Goal: Information Seeking & Learning: Learn about a topic

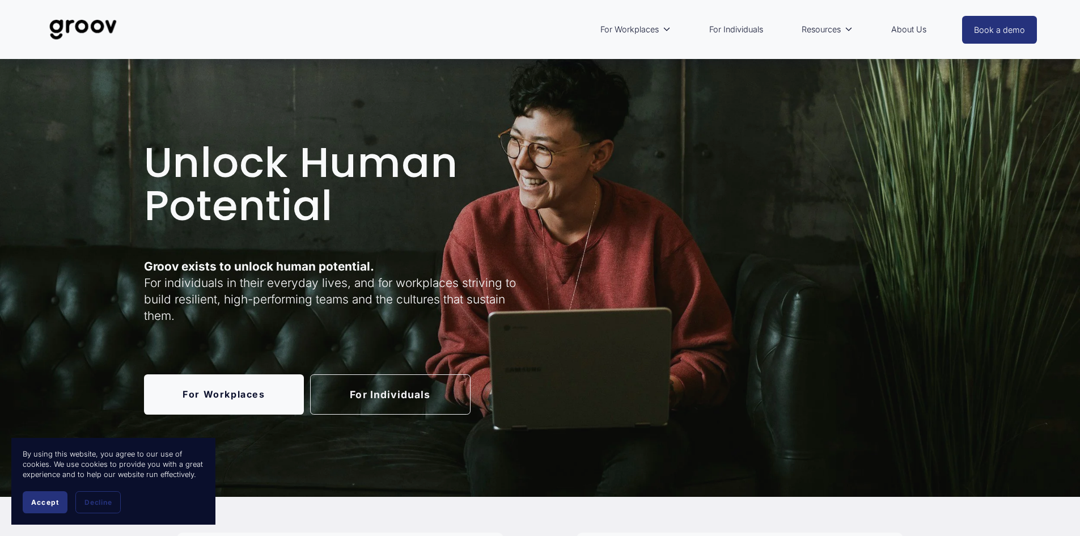
click at [240, 392] on link "For Workplaces" at bounding box center [224, 394] width 160 height 40
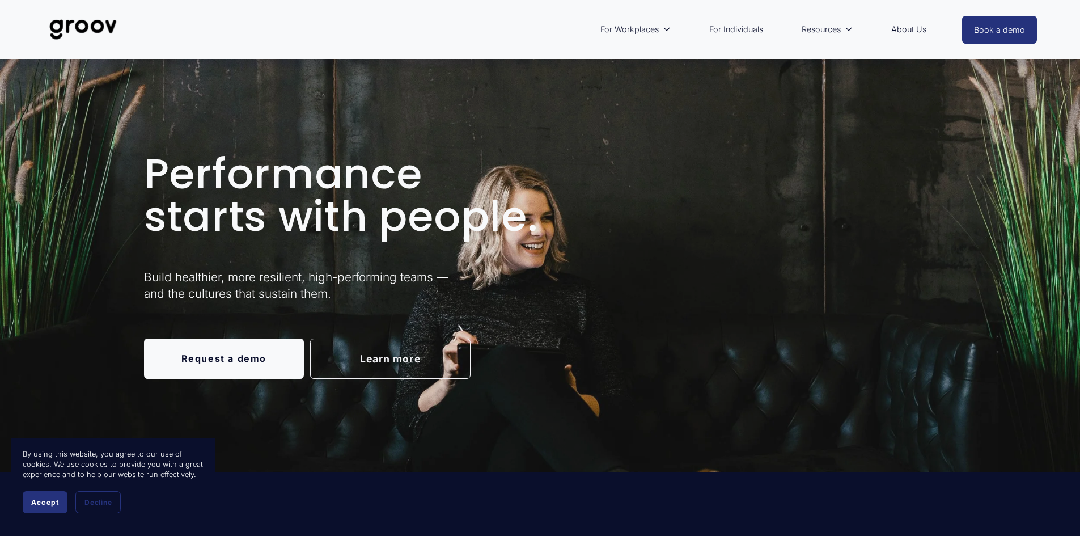
click at [46, 507] on button "Accept" at bounding box center [45, 502] width 45 height 22
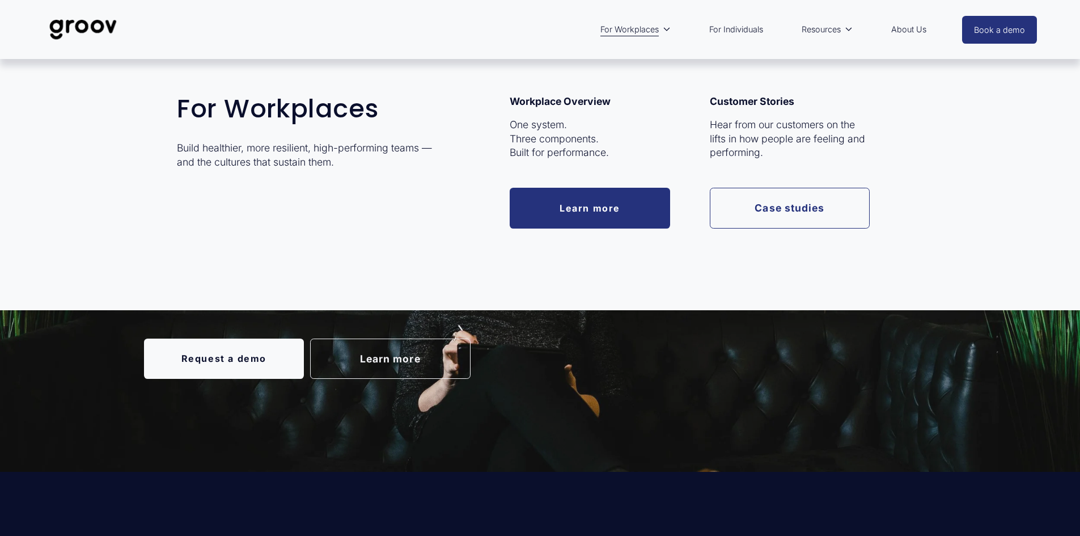
click at [611, 205] on link "Learn more" at bounding box center [590, 208] width 160 height 40
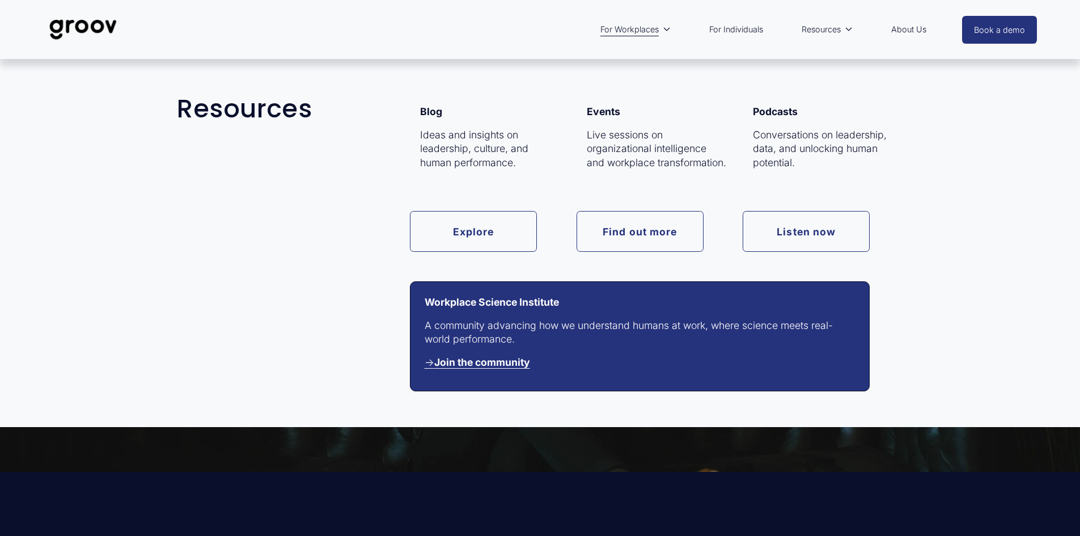
click at [484, 227] on link "Explore" at bounding box center [473, 231] width 127 height 40
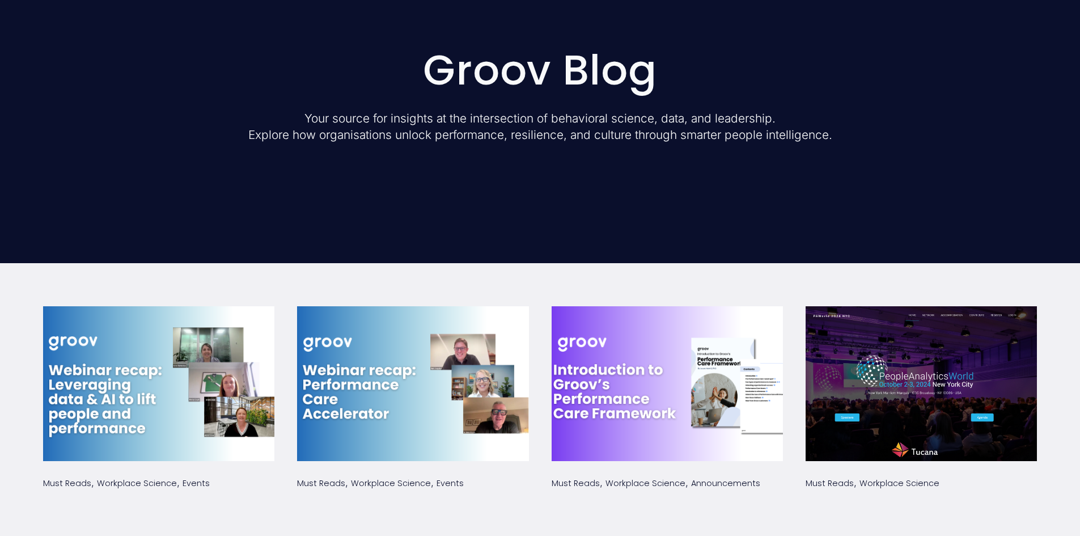
scroll to position [113, 0]
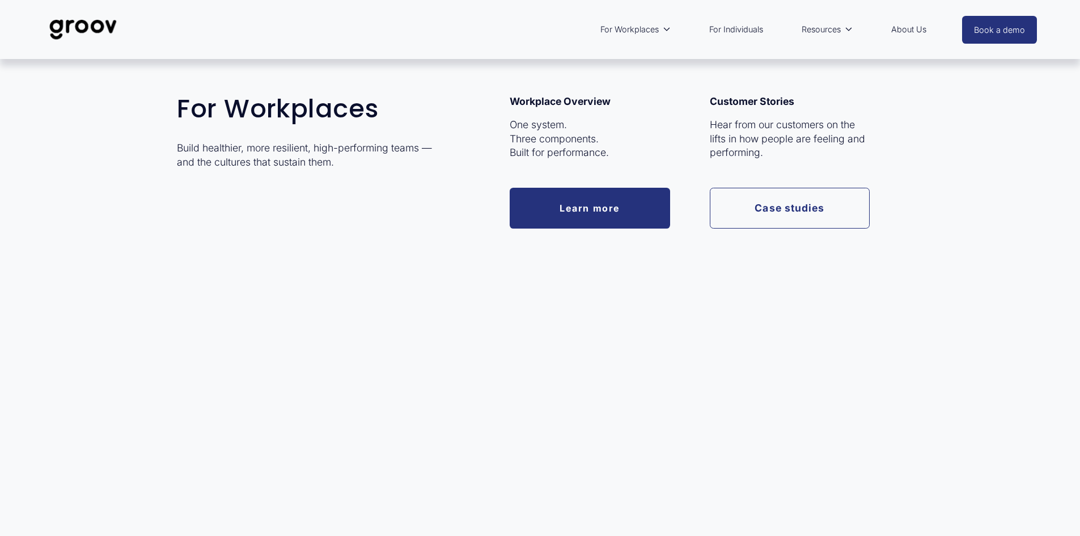
click at [802, 208] on link "Case studies" at bounding box center [790, 208] width 160 height 40
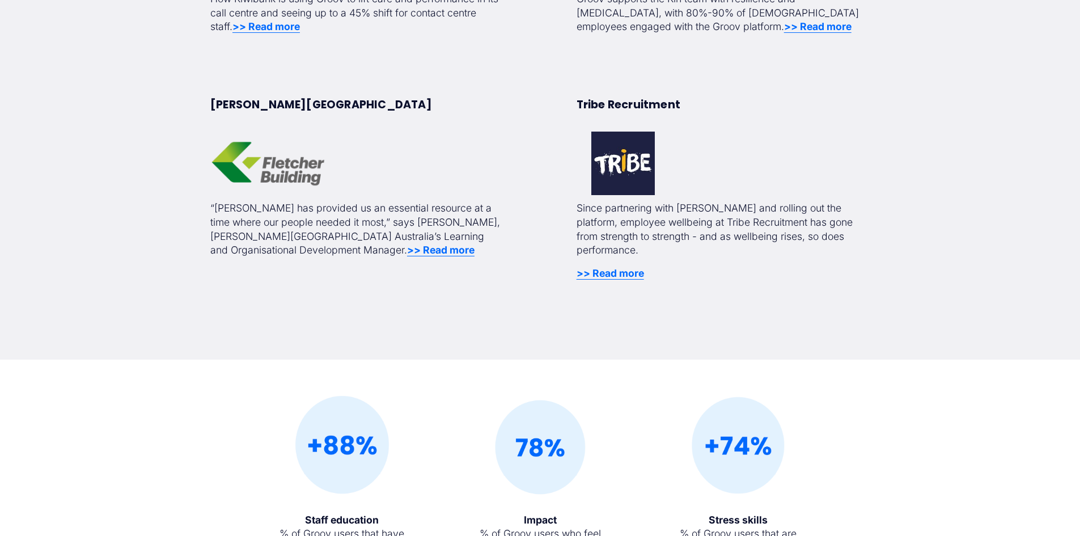
scroll to position [737, 0]
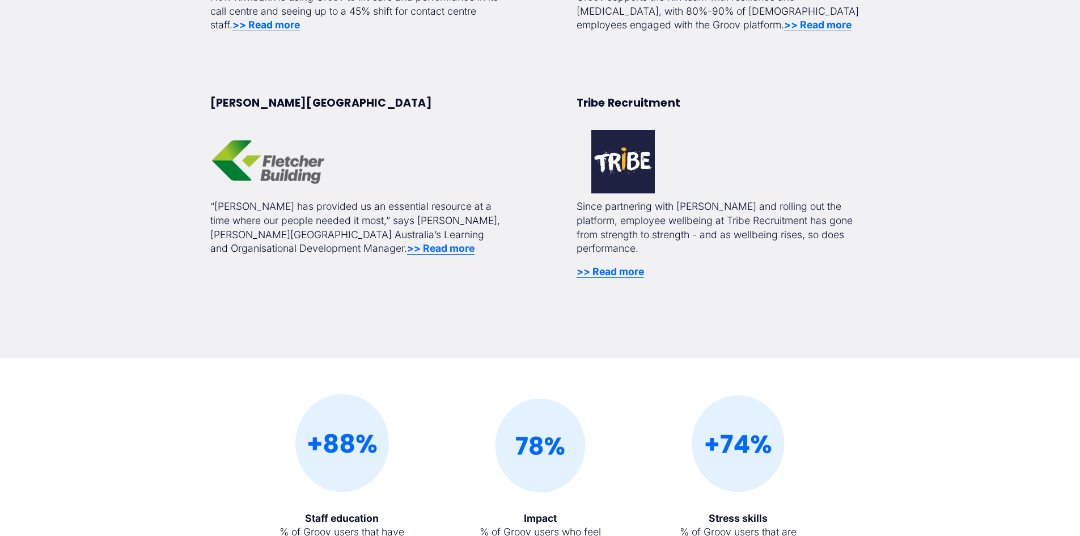
click at [407, 247] on strong ">> Read more" at bounding box center [440, 248] width 67 height 12
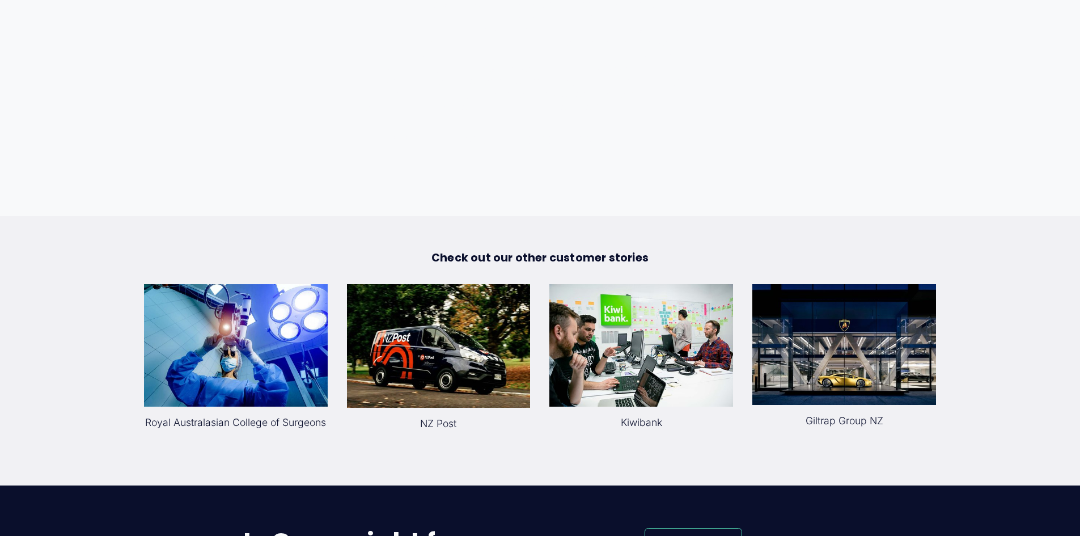
scroll to position [1474, 0]
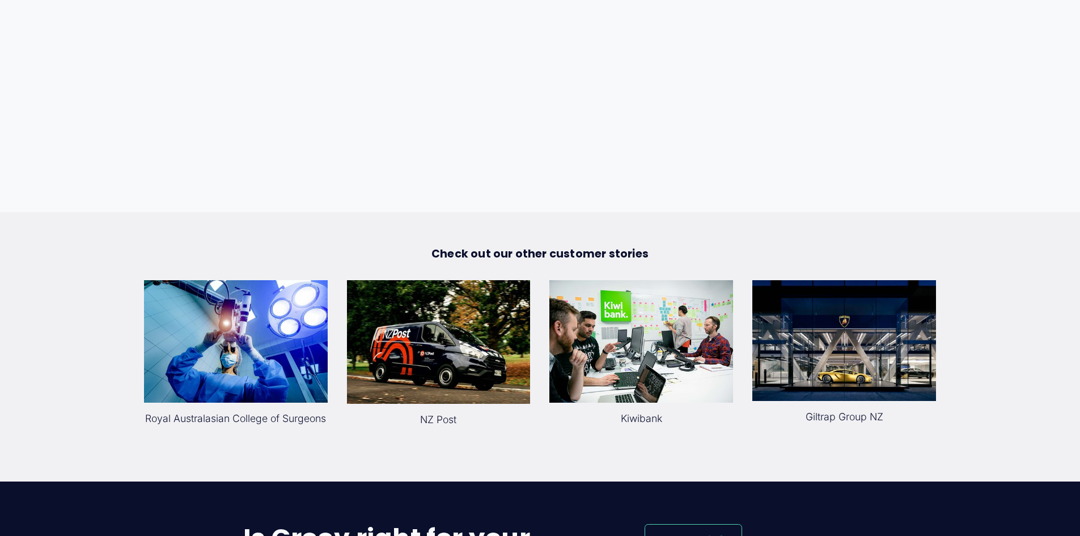
click at [453, 294] on div at bounding box center [439, 342] width 184 height 124
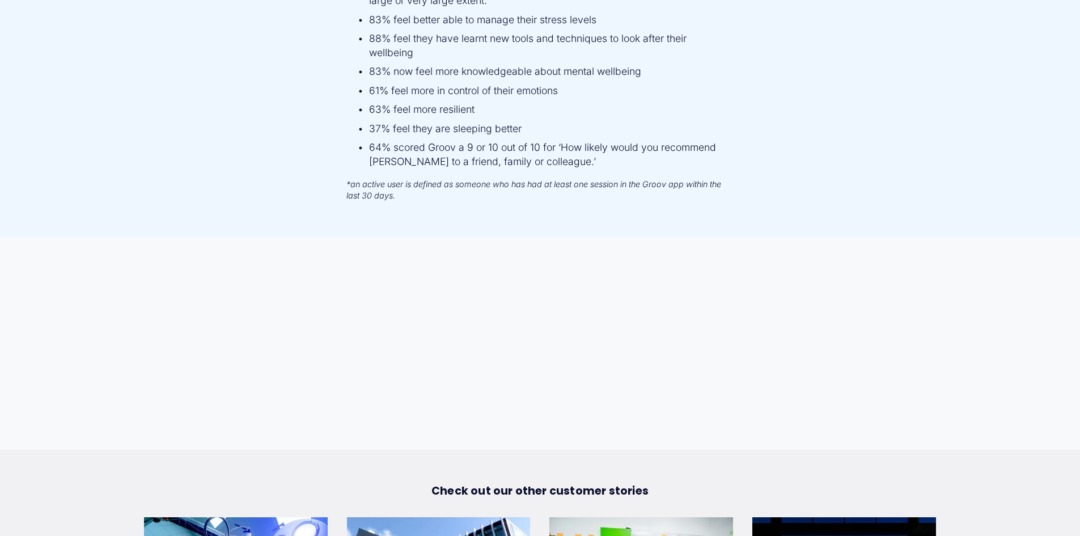
scroll to position [1474, 0]
